Goal: Navigation & Orientation: Find specific page/section

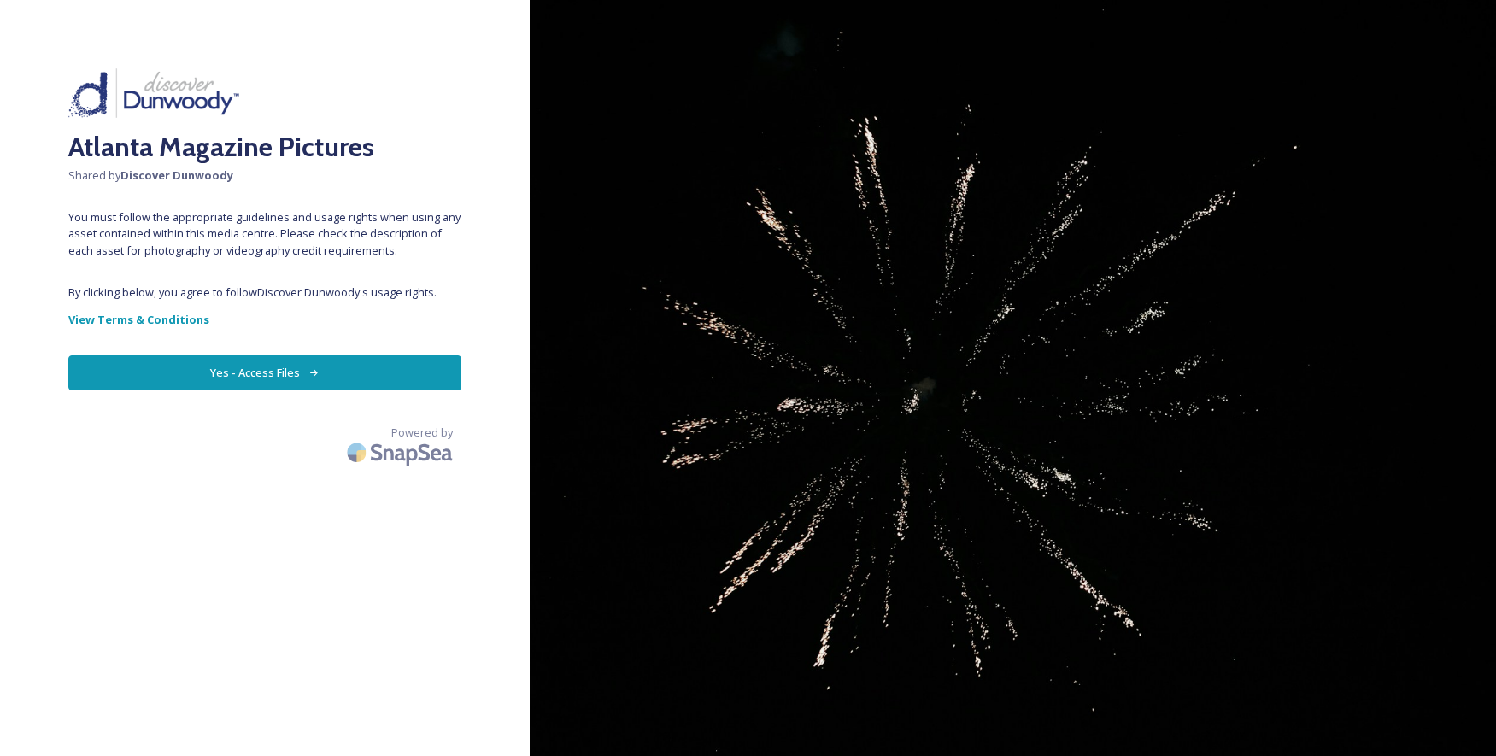
click at [343, 370] on button "Yes - Access Files" at bounding box center [264, 372] width 393 height 35
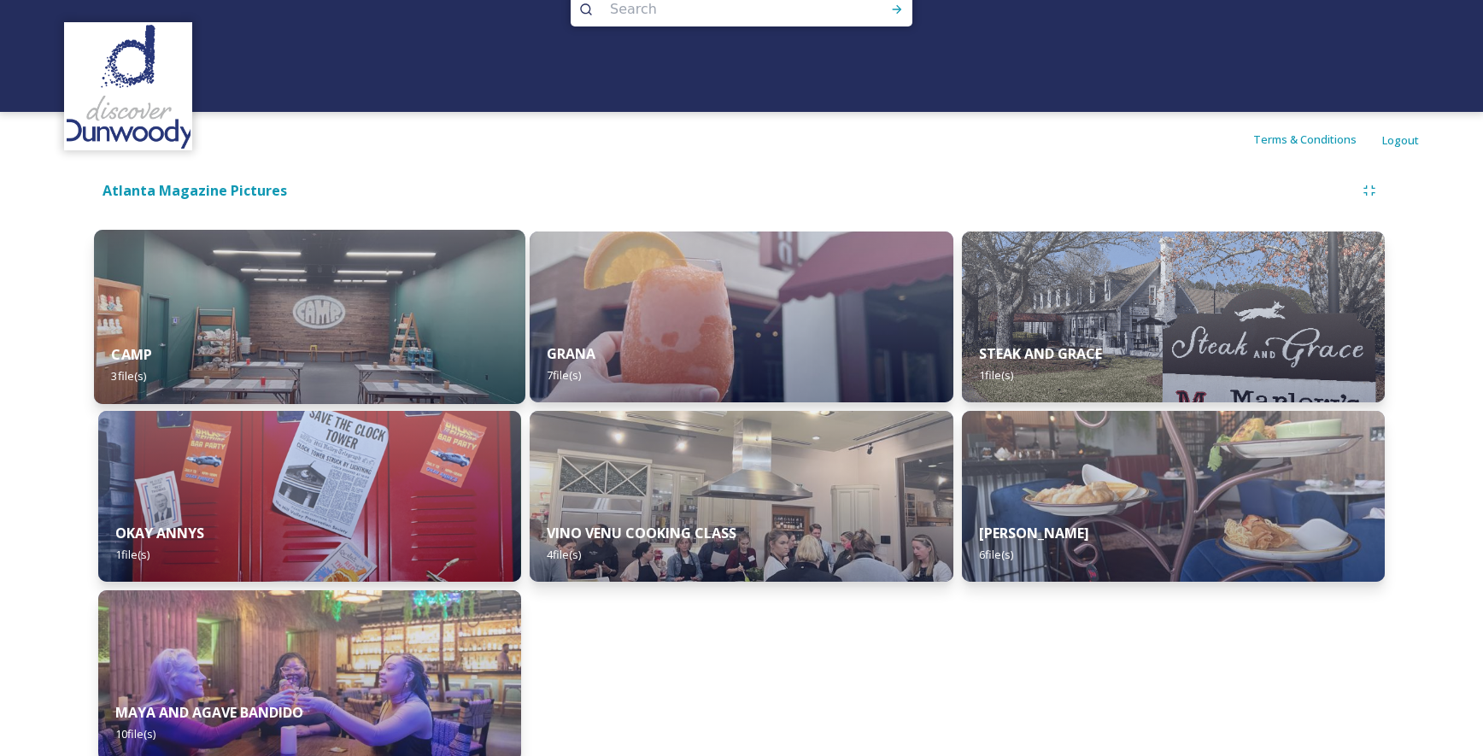
scroll to position [64, 0]
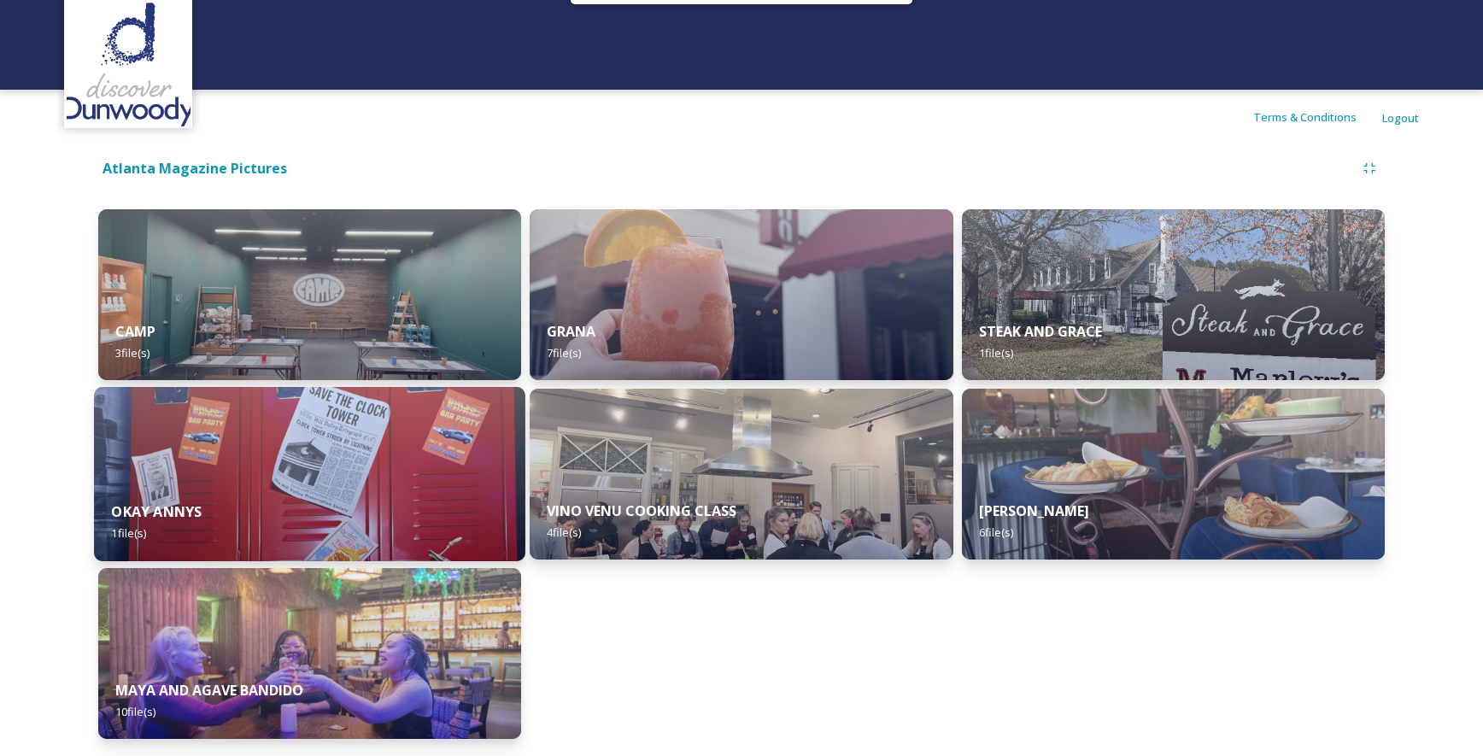
click at [467, 426] on img at bounding box center [309, 474] width 431 height 174
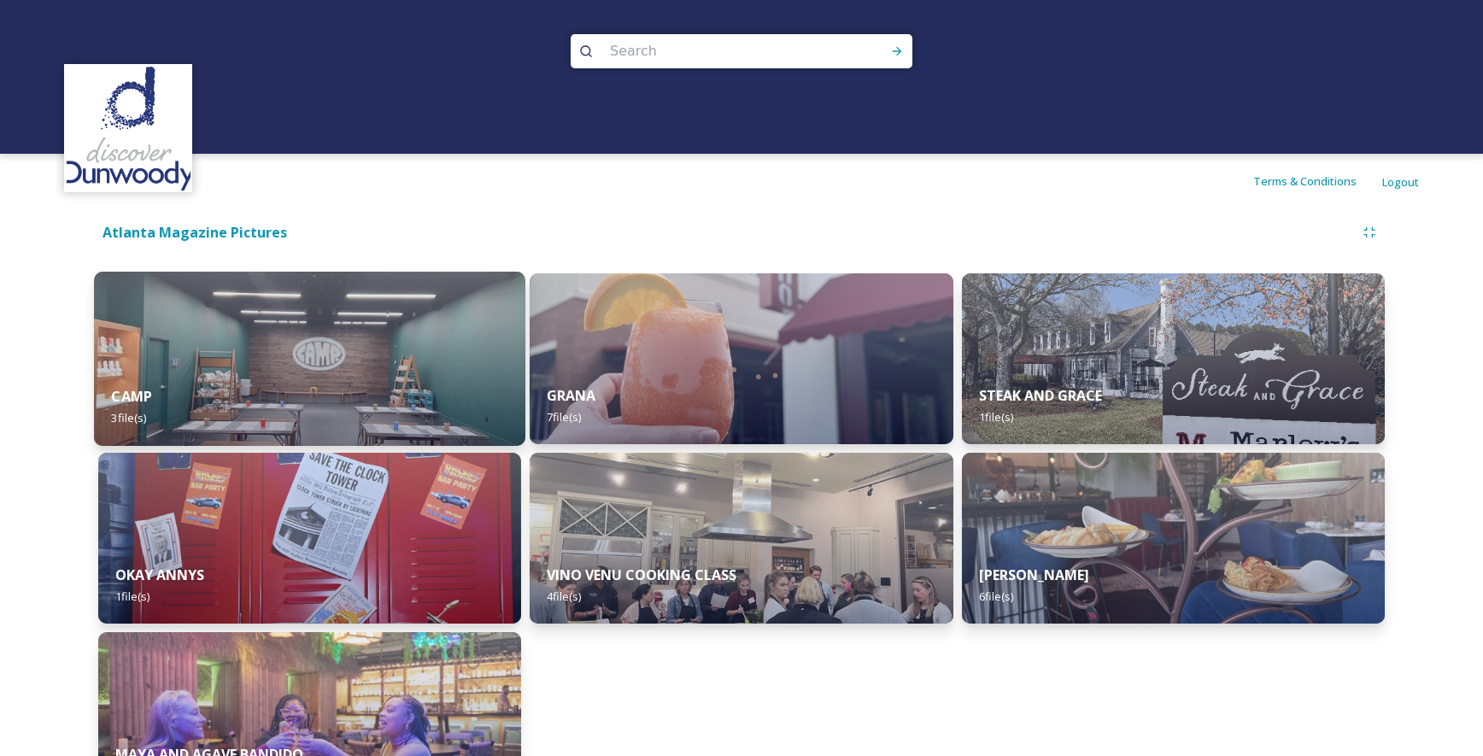
click at [270, 355] on img at bounding box center [309, 359] width 431 height 174
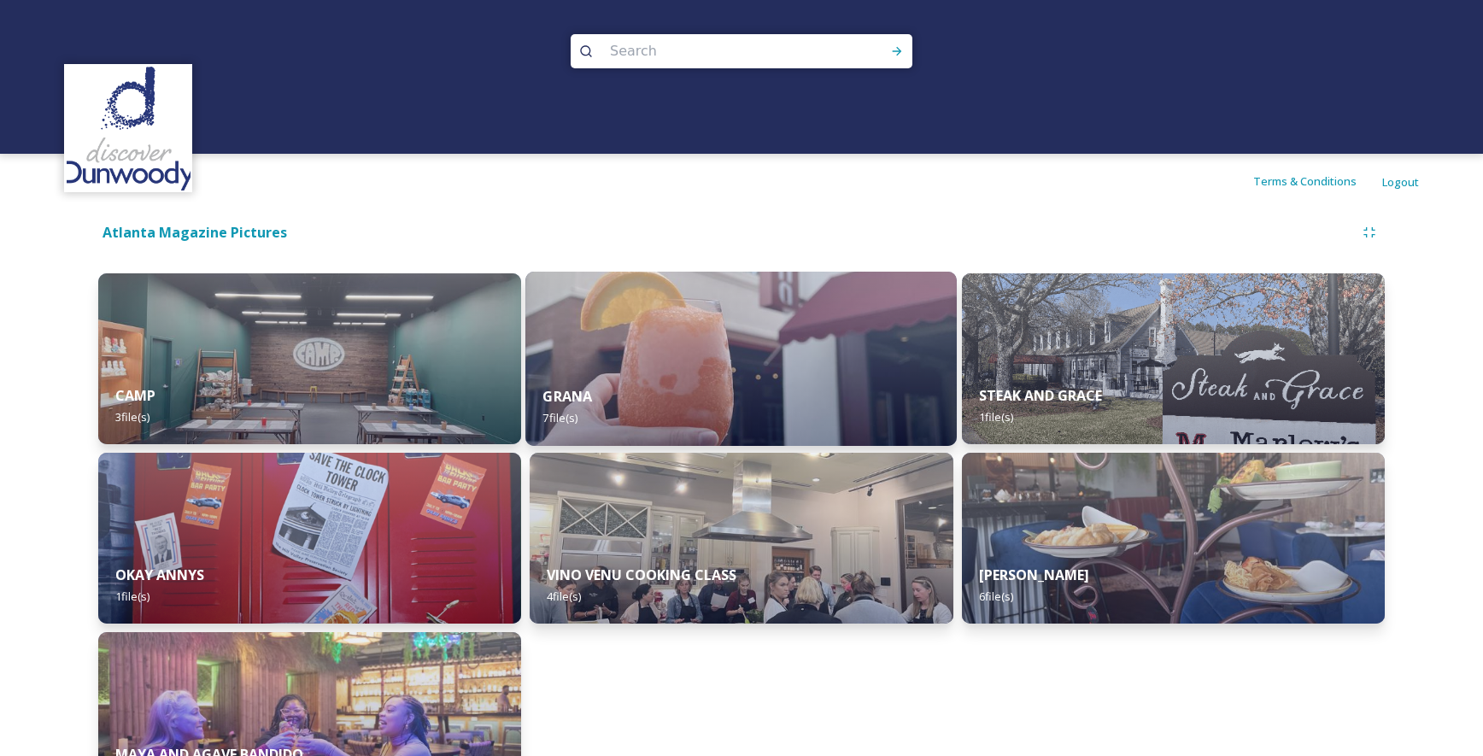
click at [687, 368] on img at bounding box center [740, 359] width 431 height 174
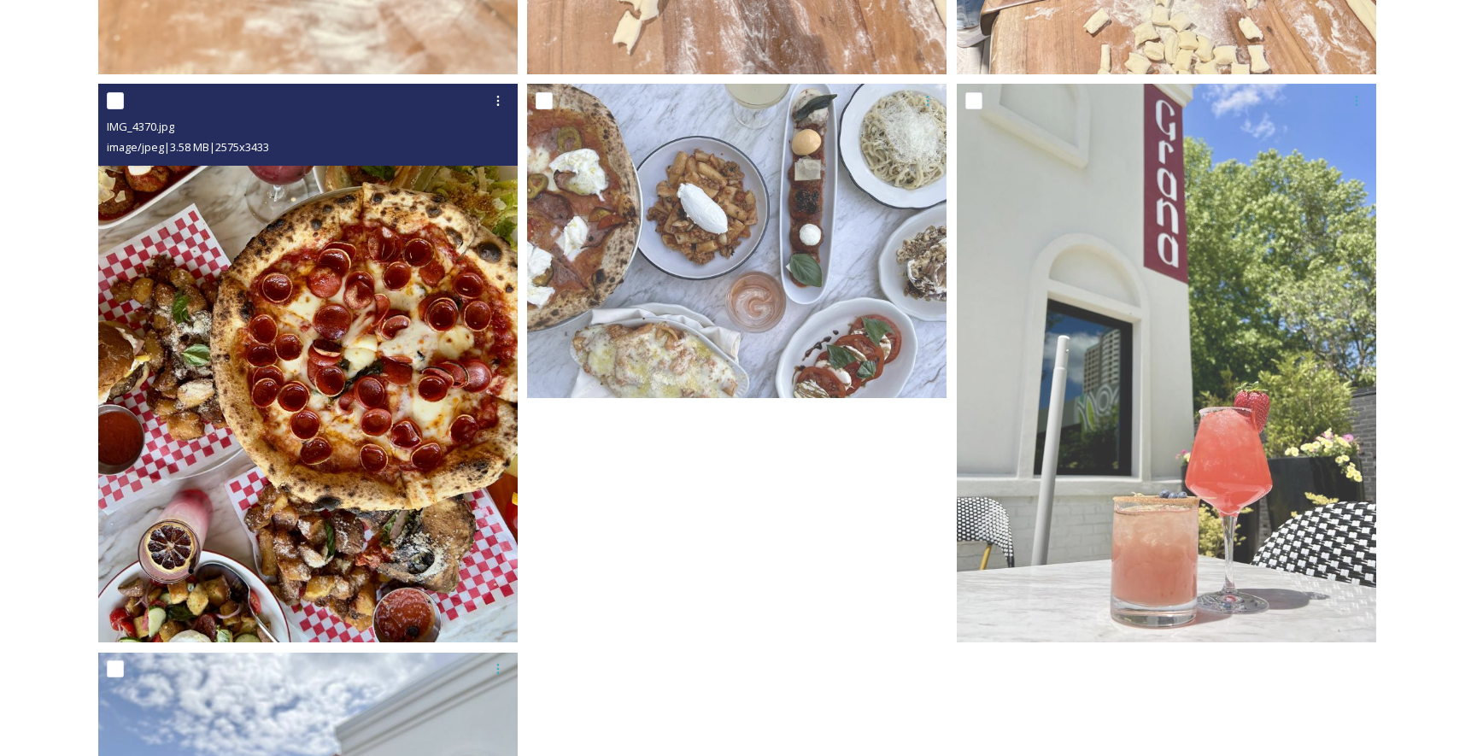
scroll to position [769, 0]
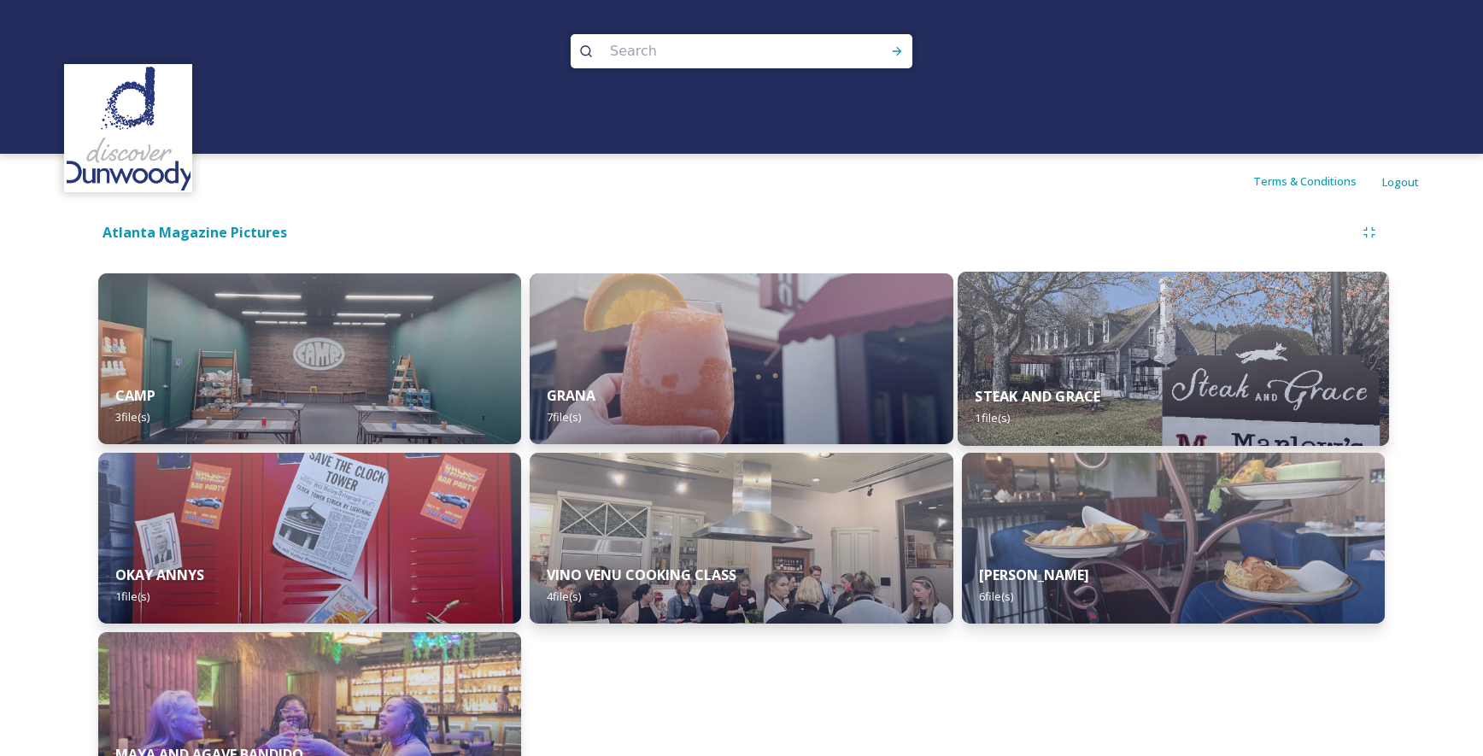
click at [1040, 382] on div "STEAK AND GRACE 1 file(s)" at bounding box center [1172, 407] width 431 height 78
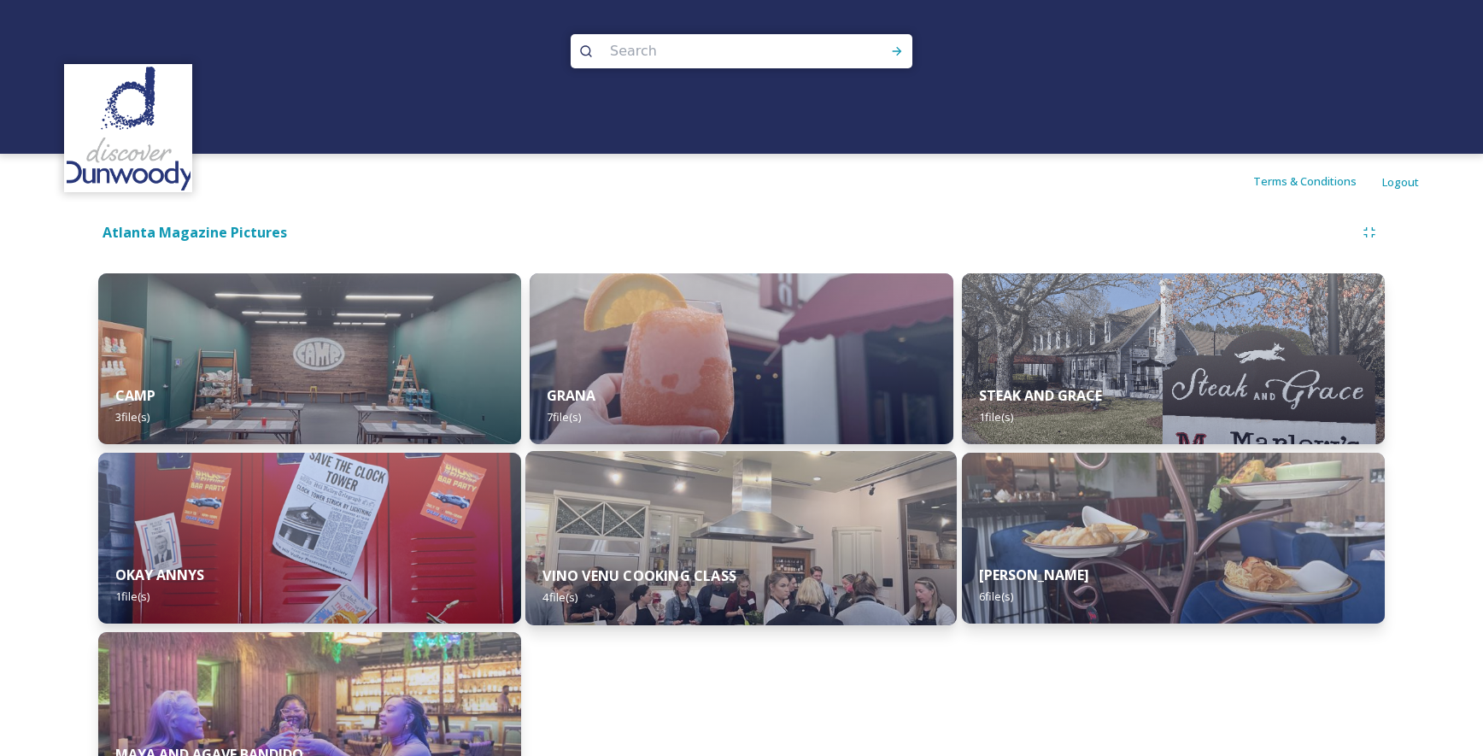
click at [736, 490] on img at bounding box center [740, 538] width 431 height 174
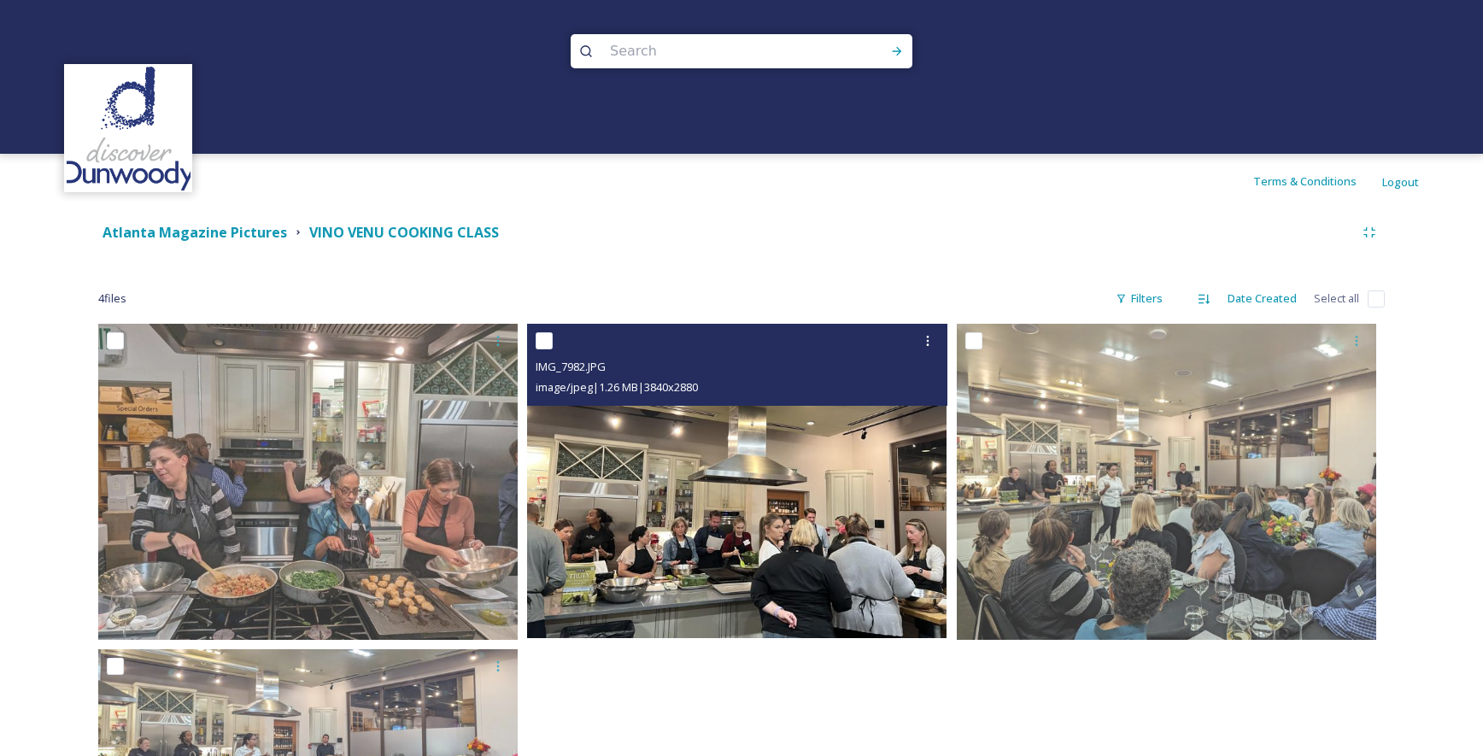
scroll to position [85, 0]
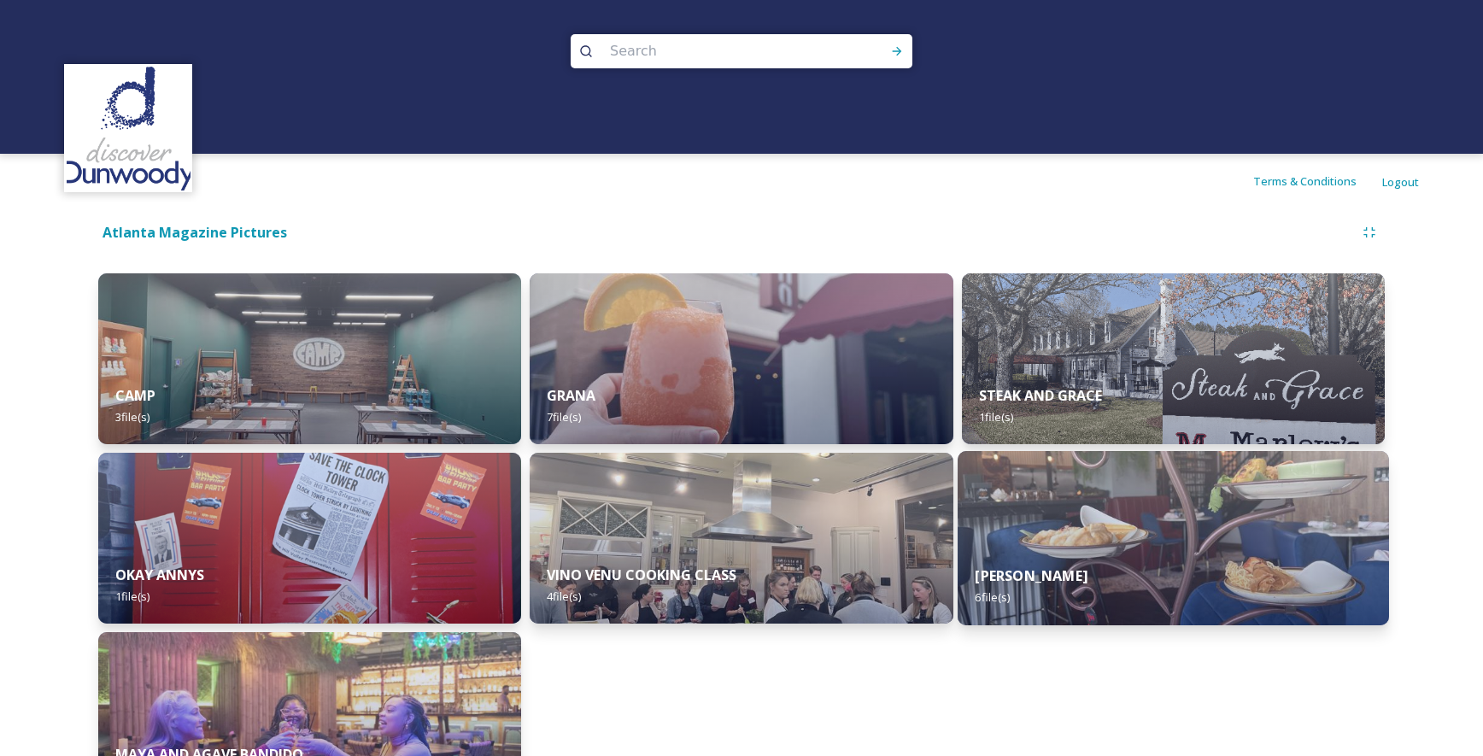
click at [1317, 542] on img at bounding box center [1172, 538] width 431 height 174
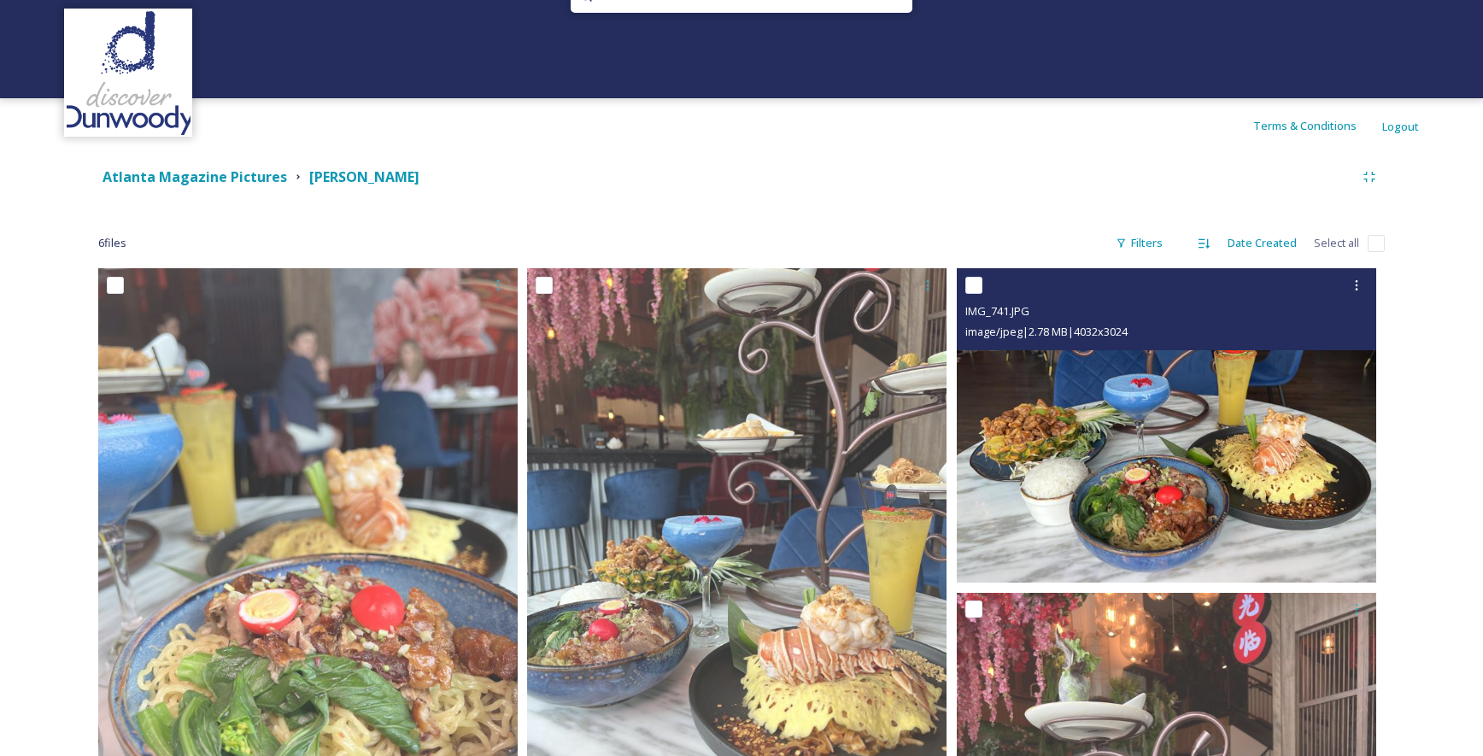
scroll to position [85, 0]
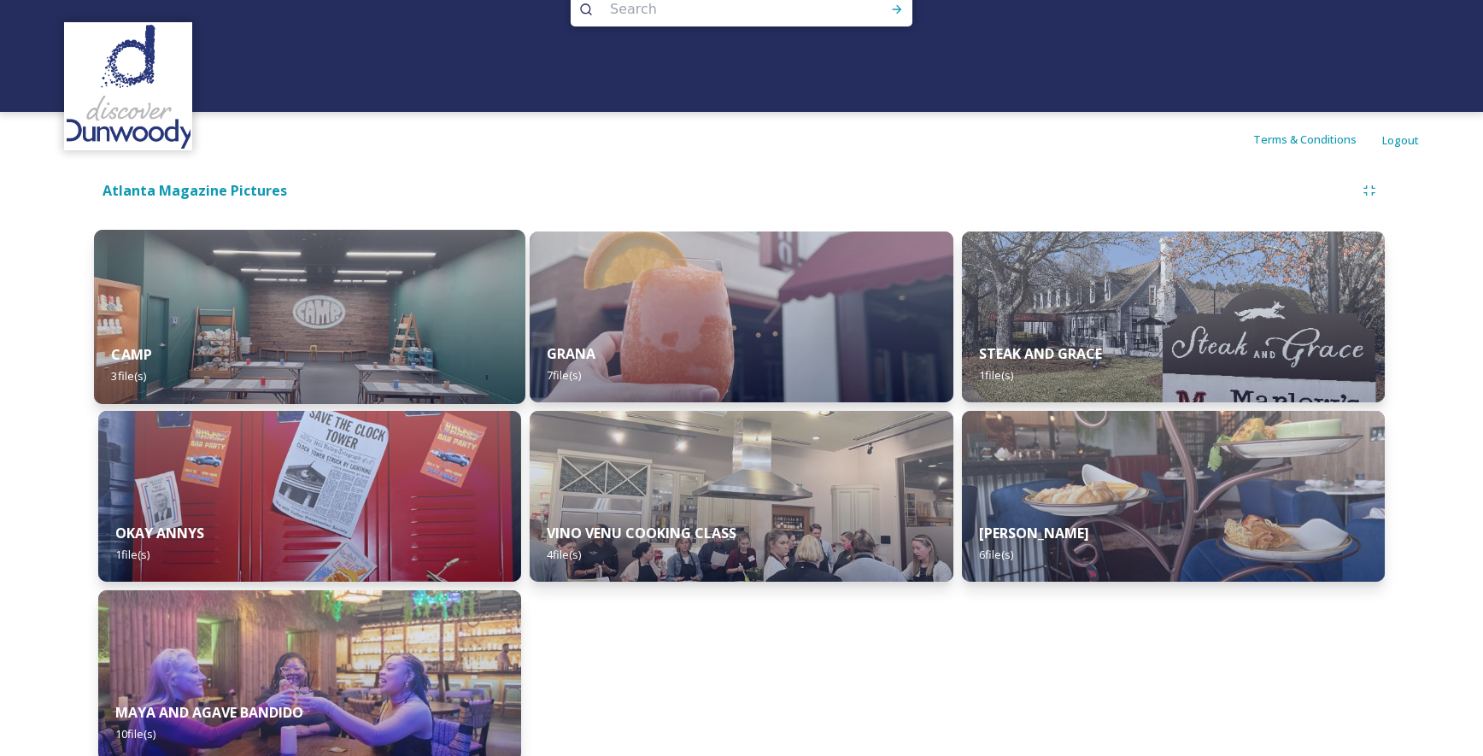
scroll to position [64, 0]
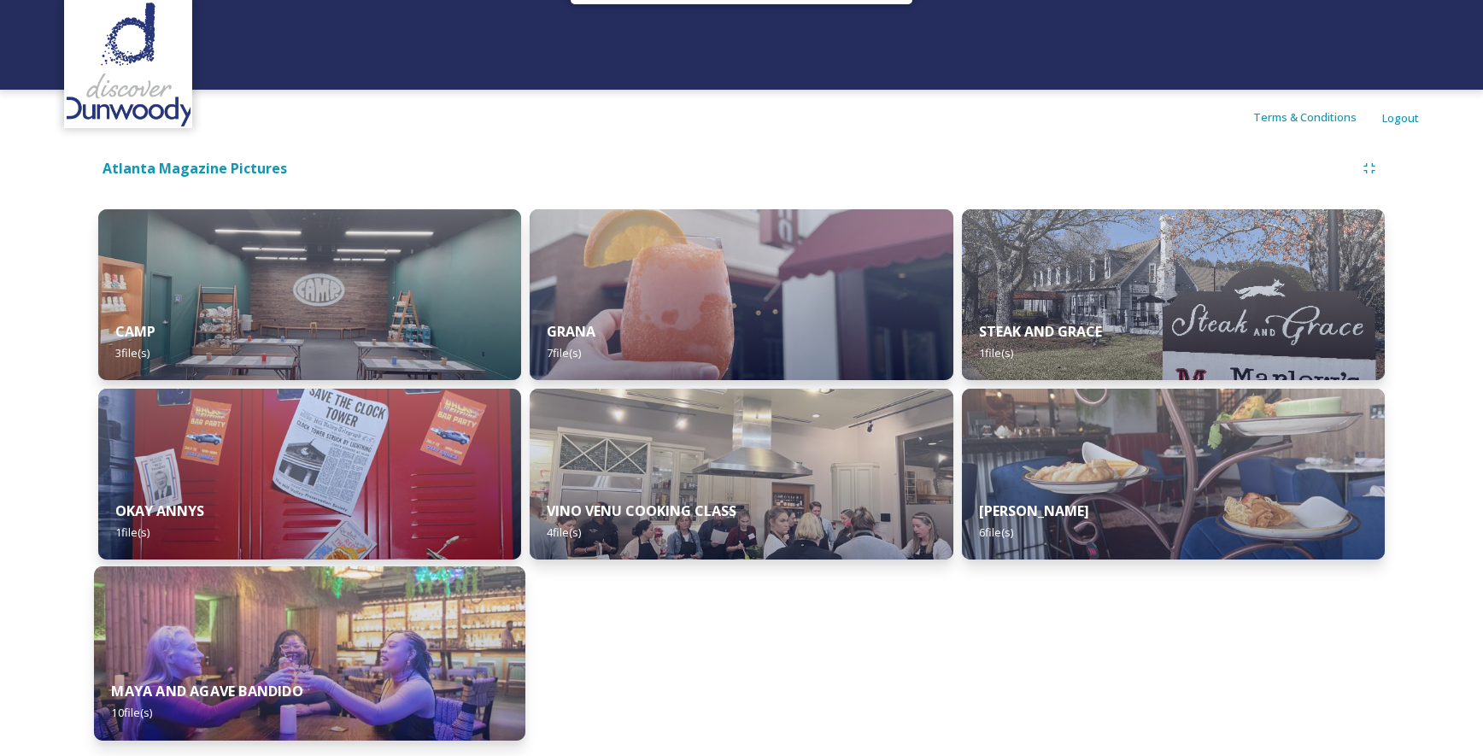
click at [471, 669] on div "MAYA AND AGAVE BANDIDO 10 file(s)" at bounding box center [309, 702] width 431 height 78
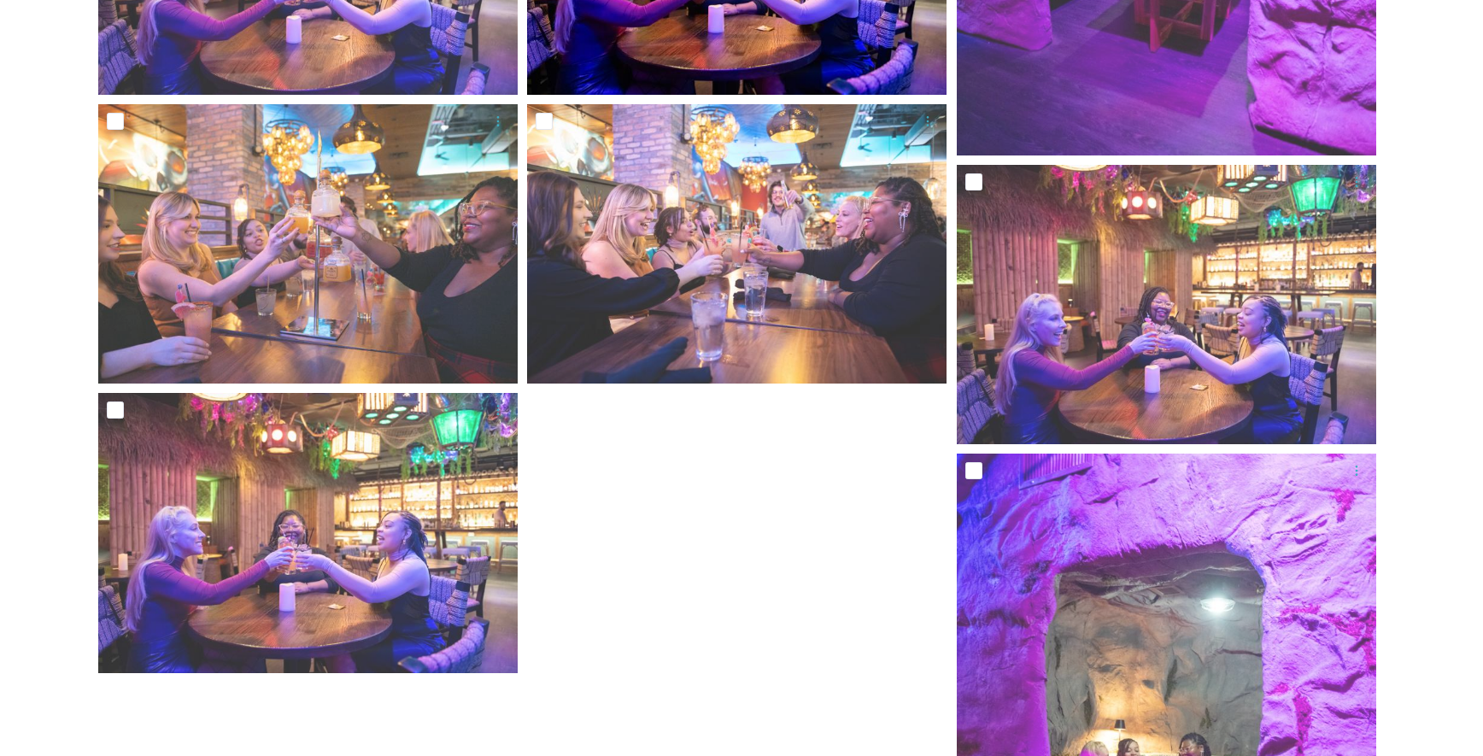
scroll to position [854, 0]
